Goal: Transaction & Acquisition: Purchase product/service

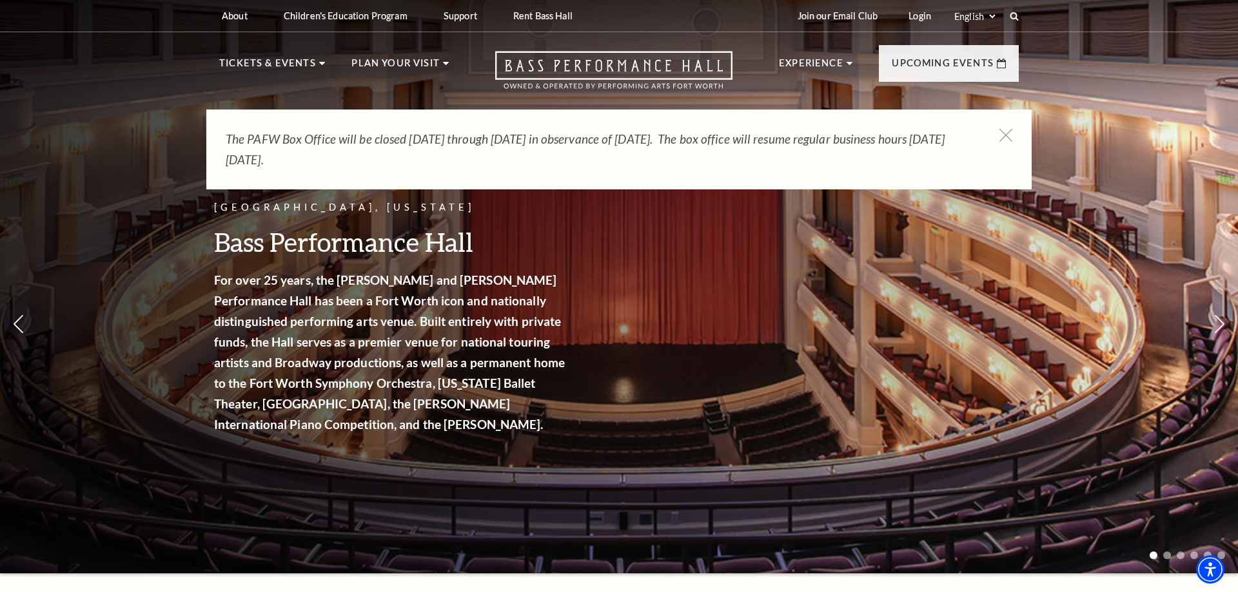
click at [262, 67] on p "Tickets & Events" at bounding box center [267, 66] width 97 height 23
click at [1000, 136] on icon at bounding box center [1006, 136] width 16 height 16
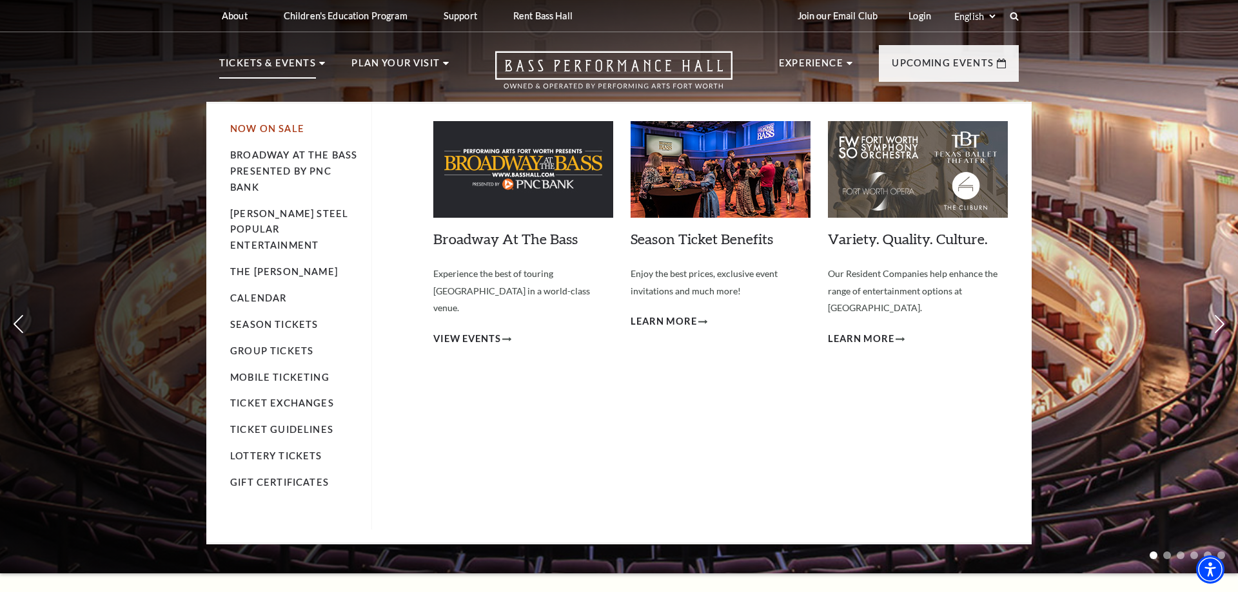
click at [255, 130] on link "Now On Sale" at bounding box center [267, 128] width 74 height 11
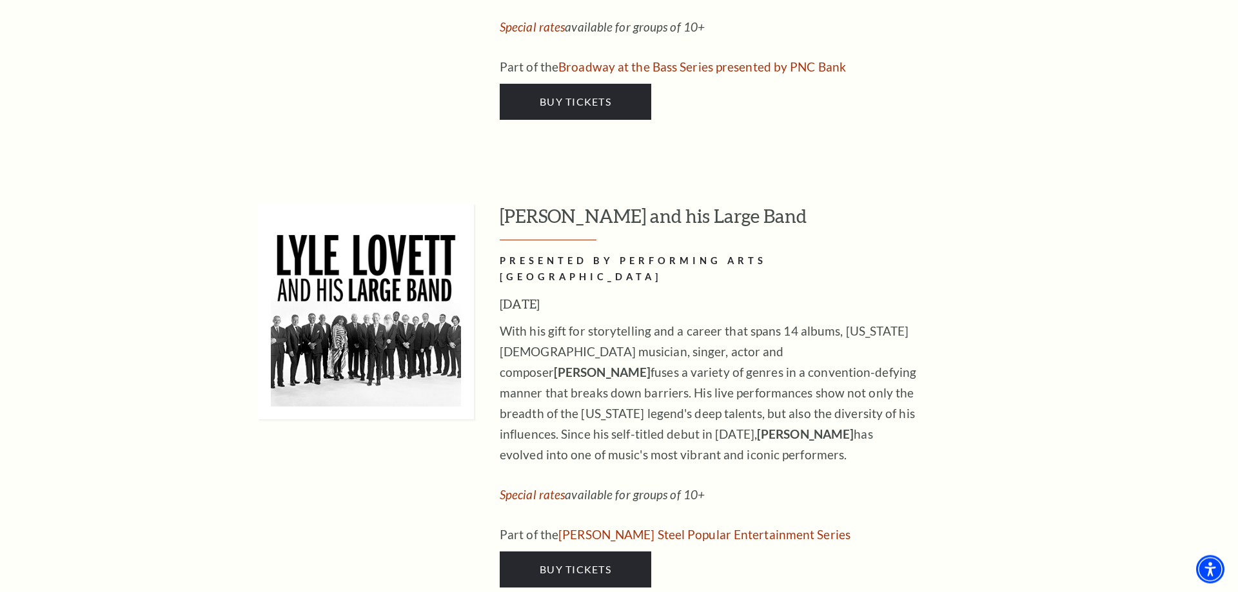
scroll to position [2038, 0]
click at [569, 563] on span "Buy Tickets" at bounding box center [576, 569] width 72 height 12
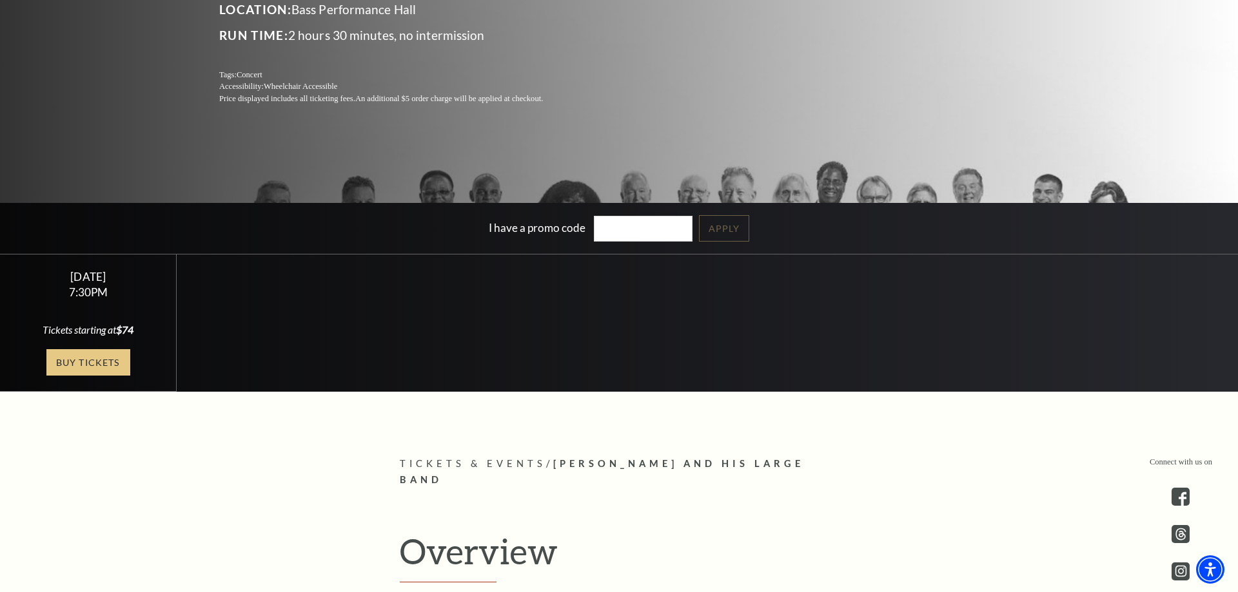
scroll to position [263, 0]
click at [73, 365] on link "Buy Tickets" at bounding box center [88, 362] width 84 height 26
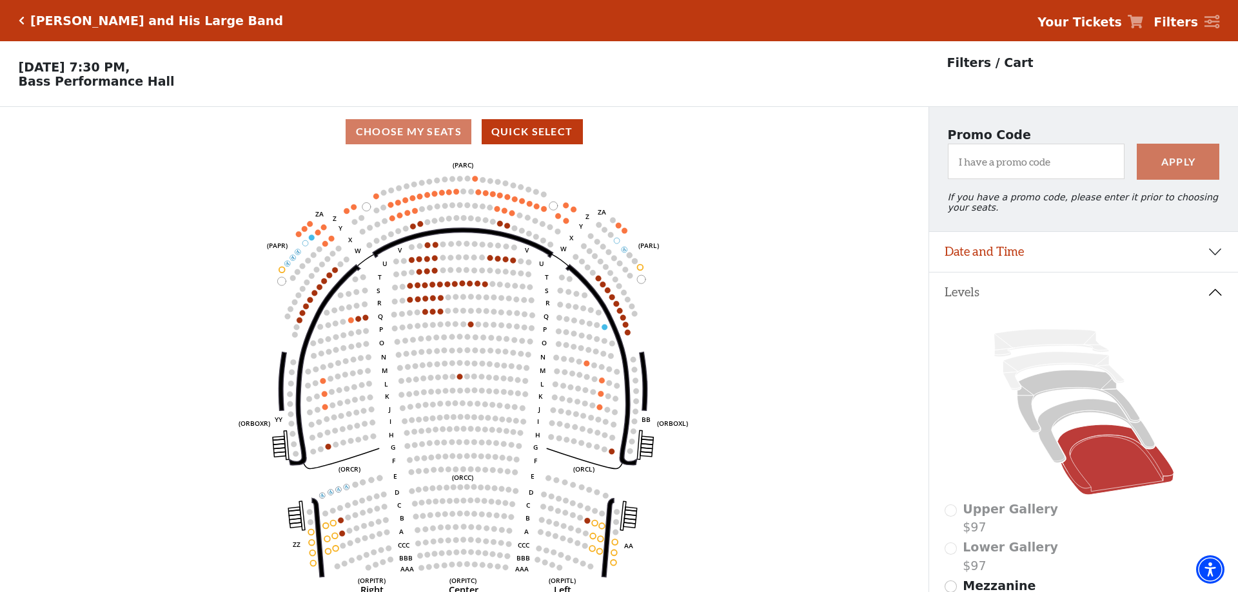
scroll to position [60, 0]
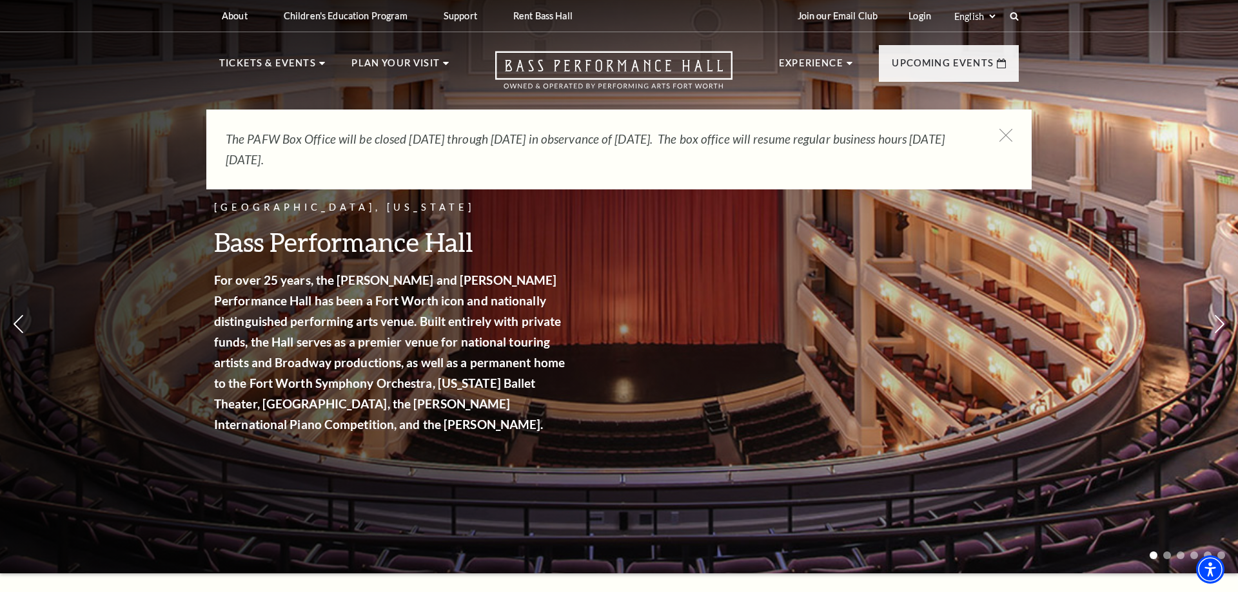
click at [1012, 133] on div "The PAFW Box Office will be closed Saturday, August 30th through Monday, Septem…" at bounding box center [618, 150] width 825 height 80
click at [1007, 137] on use at bounding box center [1005, 135] width 16 height 16
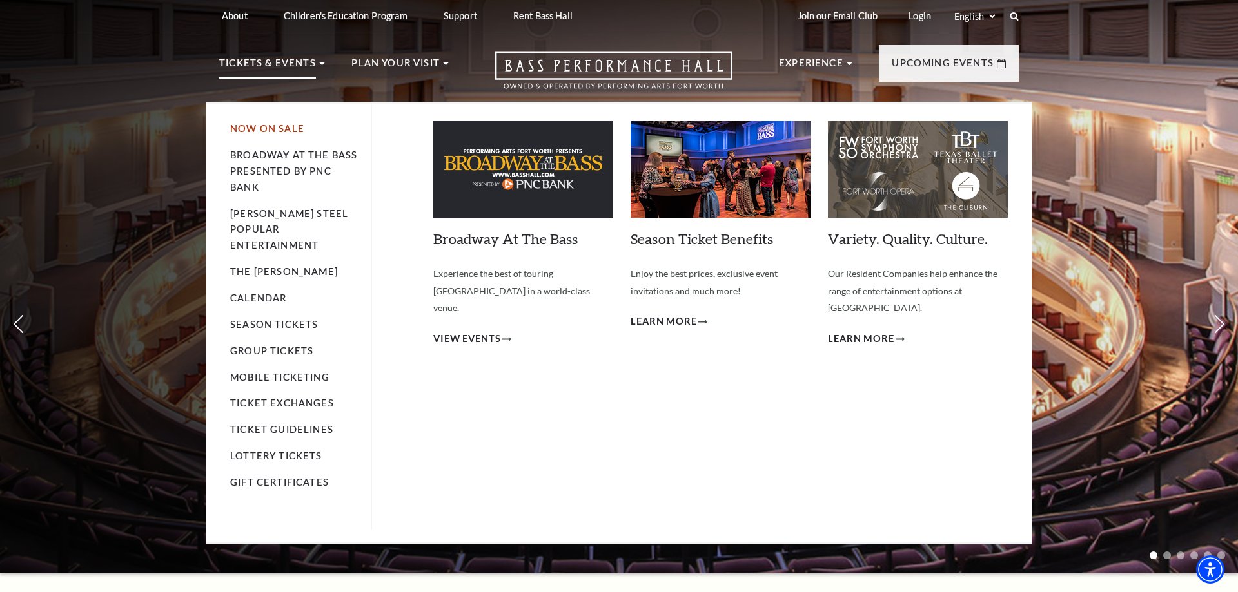
click at [274, 131] on link "Now On Sale" at bounding box center [267, 128] width 74 height 11
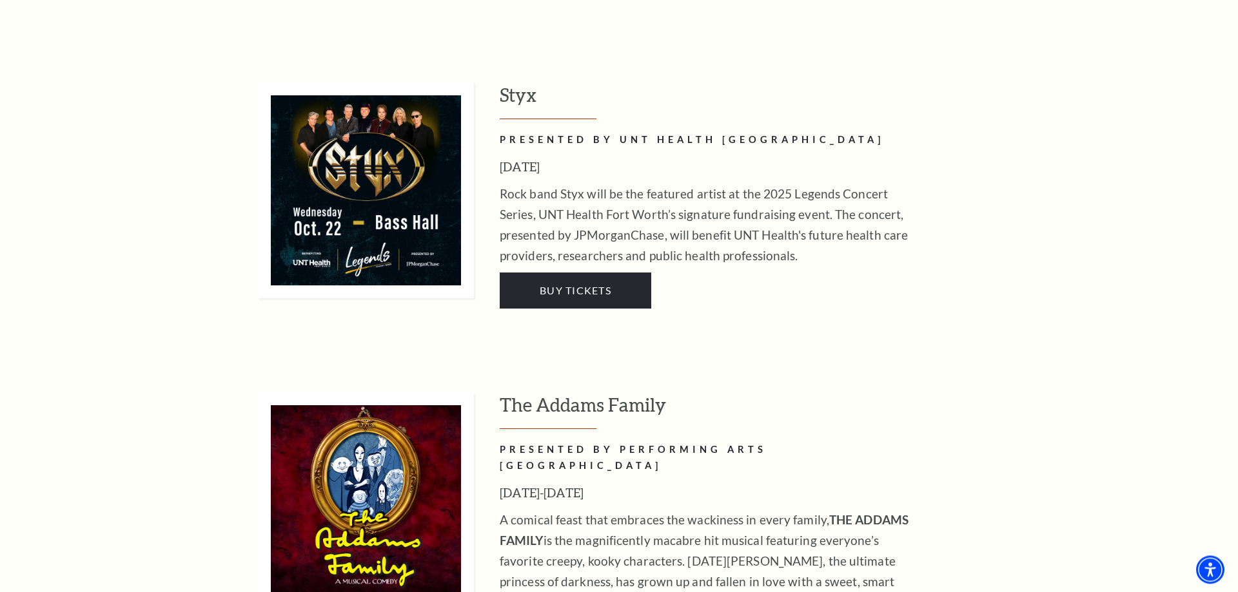
scroll to position [2630, 0]
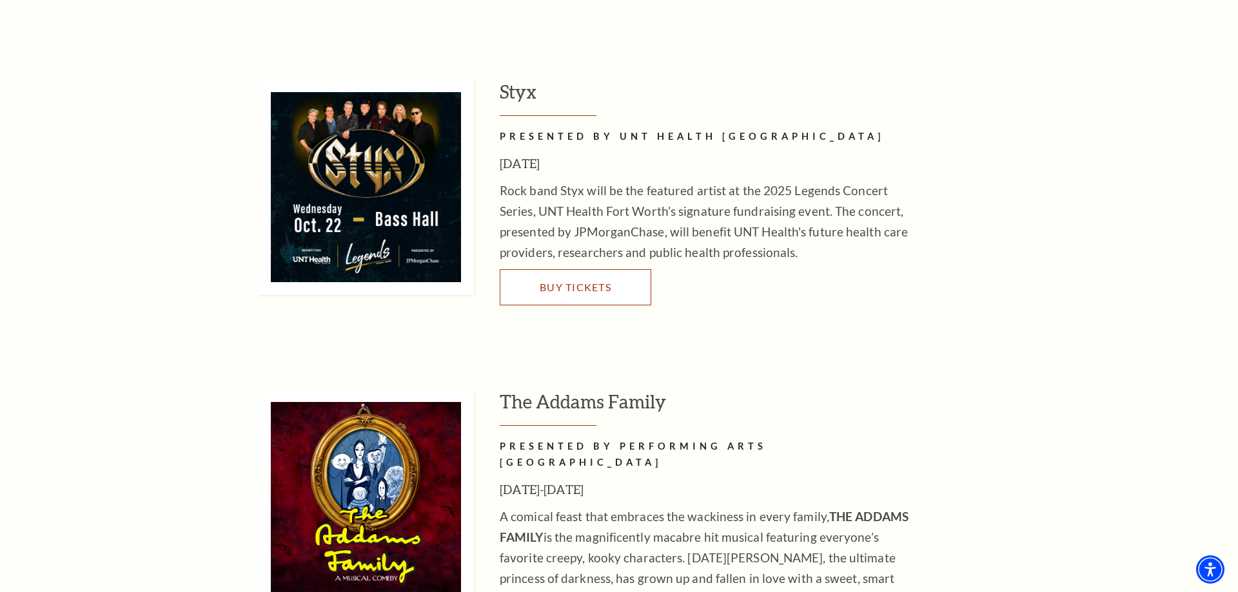
click at [569, 269] on link "Buy Tickets" at bounding box center [575, 287] width 151 height 36
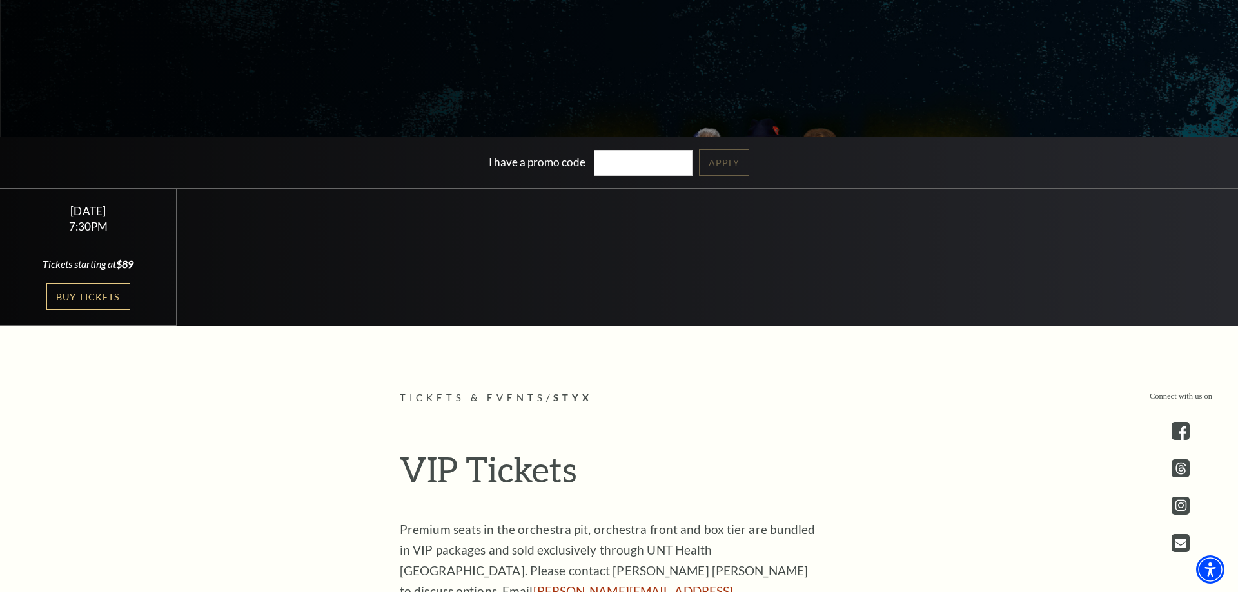
scroll to position [329, 0]
click at [77, 292] on link "Buy Tickets" at bounding box center [88, 297] width 84 height 26
